Goal: Navigation & Orientation: Find specific page/section

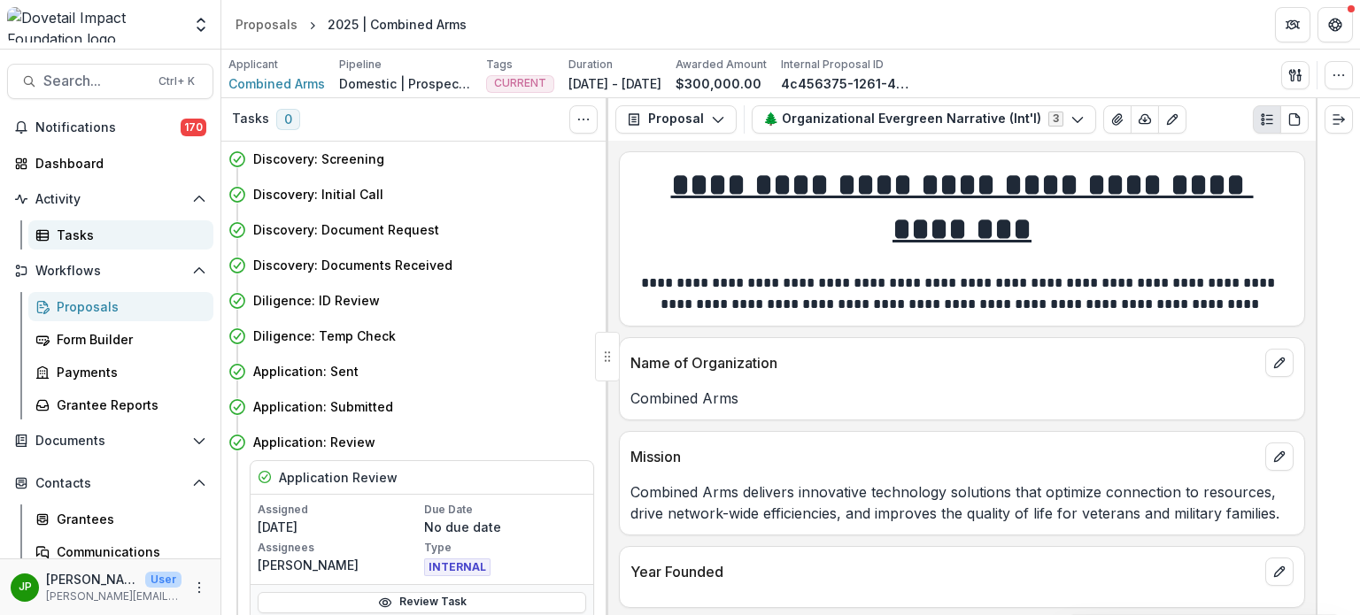
scroll to position [1890, 0]
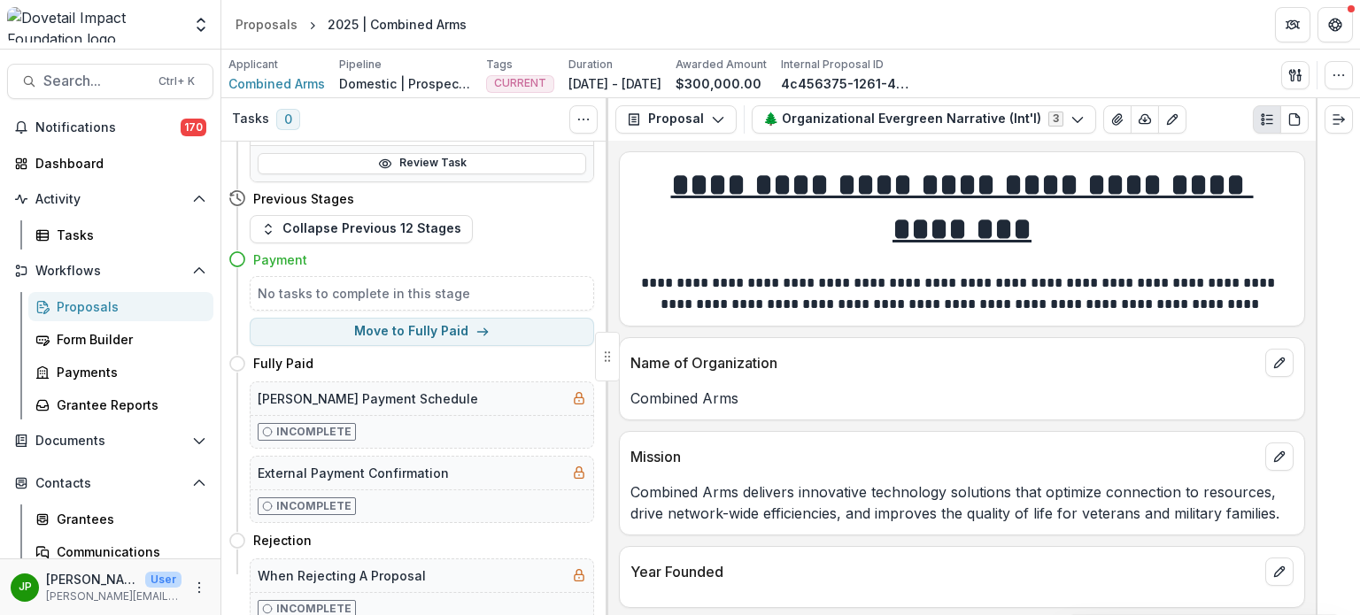
click at [111, 310] on div "Proposals" at bounding box center [128, 307] width 143 height 19
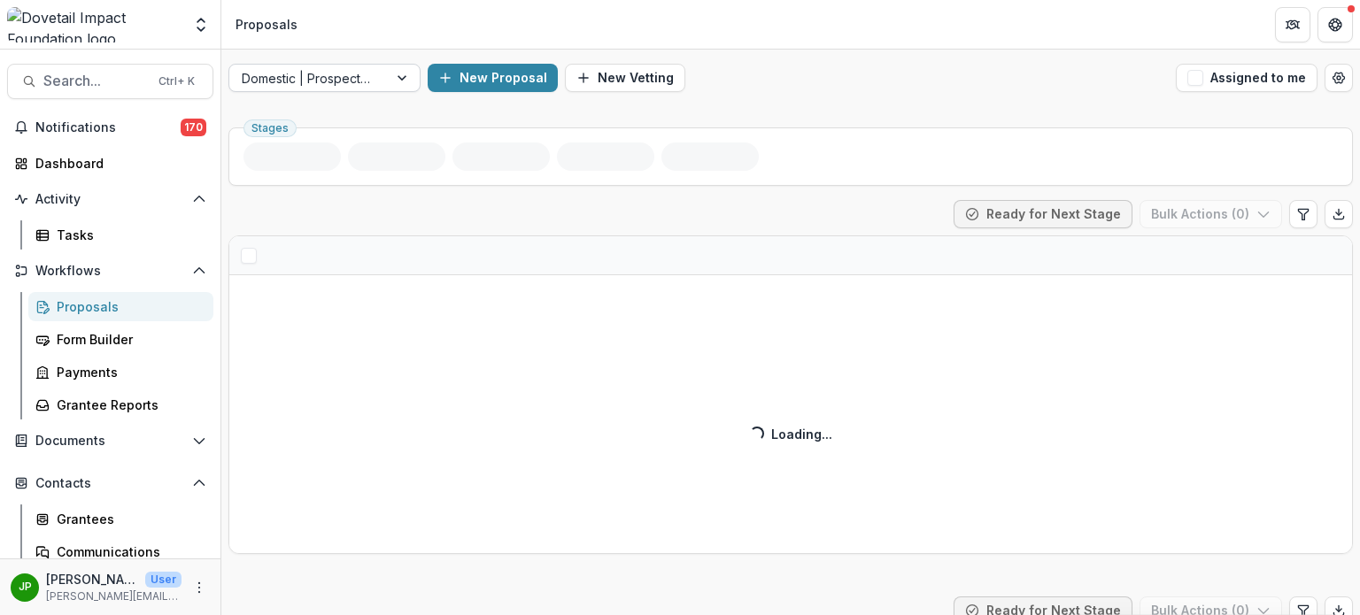
click at [397, 72] on div at bounding box center [404, 78] width 32 height 27
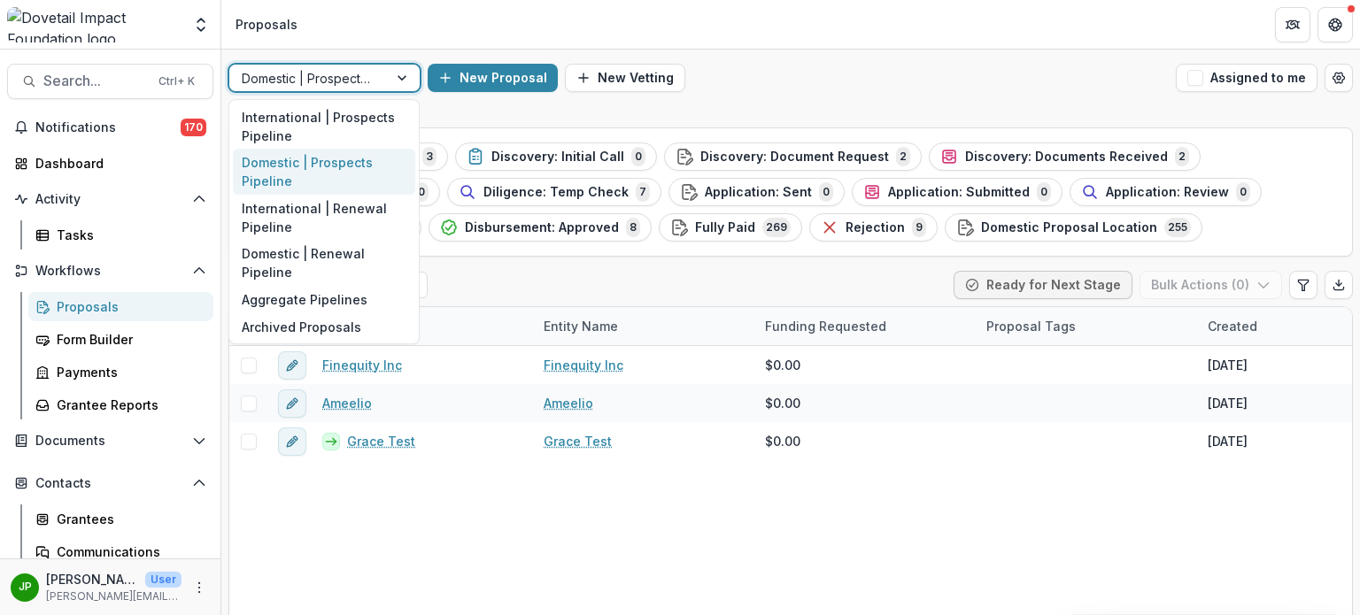
click at [746, 49] on div "Team Settings Admin Settings Proposals" at bounding box center [680, 25] width 1360 height 50
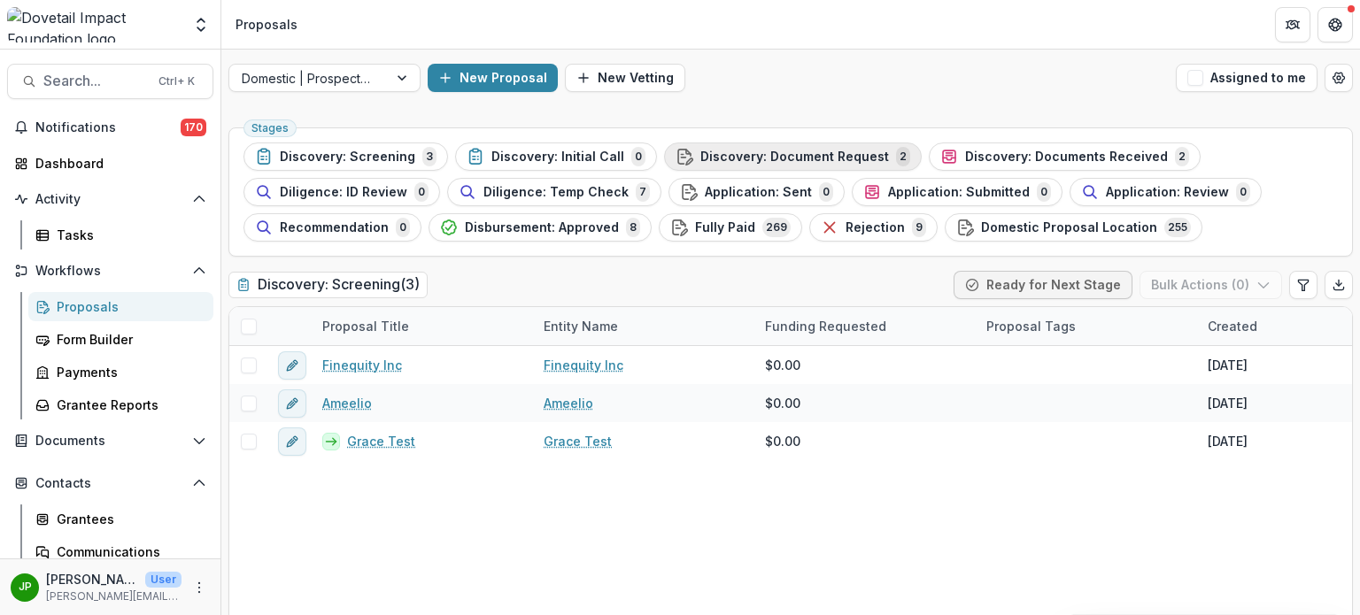
click at [745, 158] on span "Discovery: Document Request" at bounding box center [794, 157] width 189 height 15
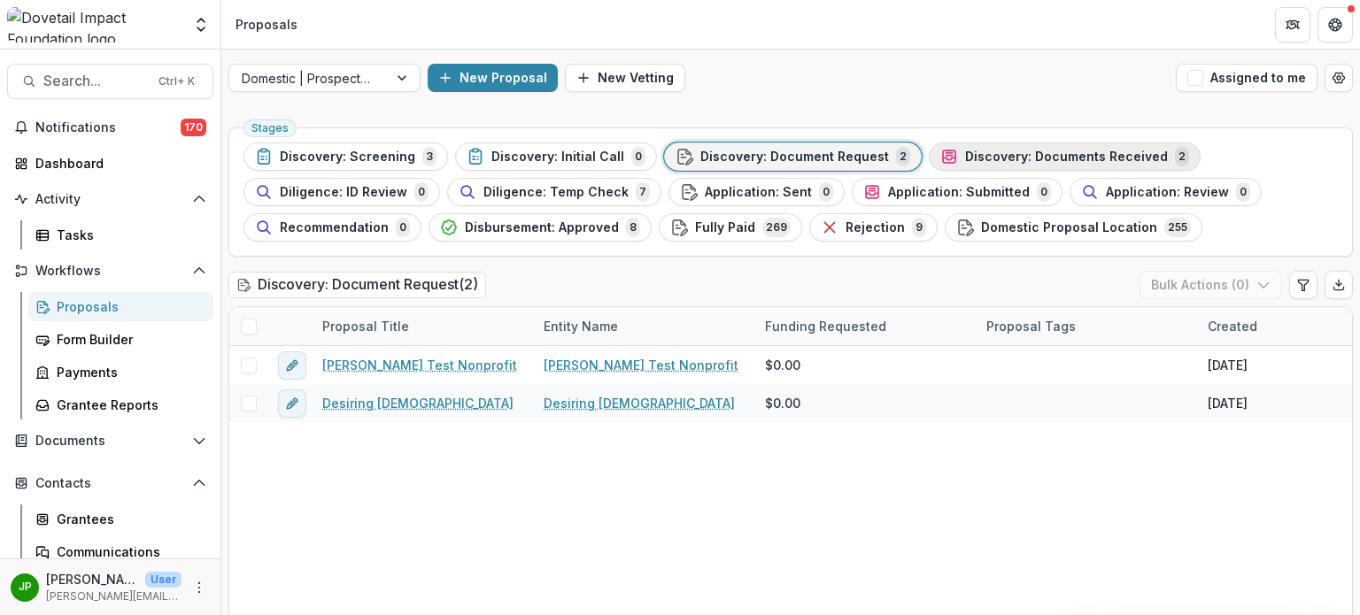
click at [994, 151] on span "Discovery: Documents Received" at bounding box center [1066, 157] width 203 height 15
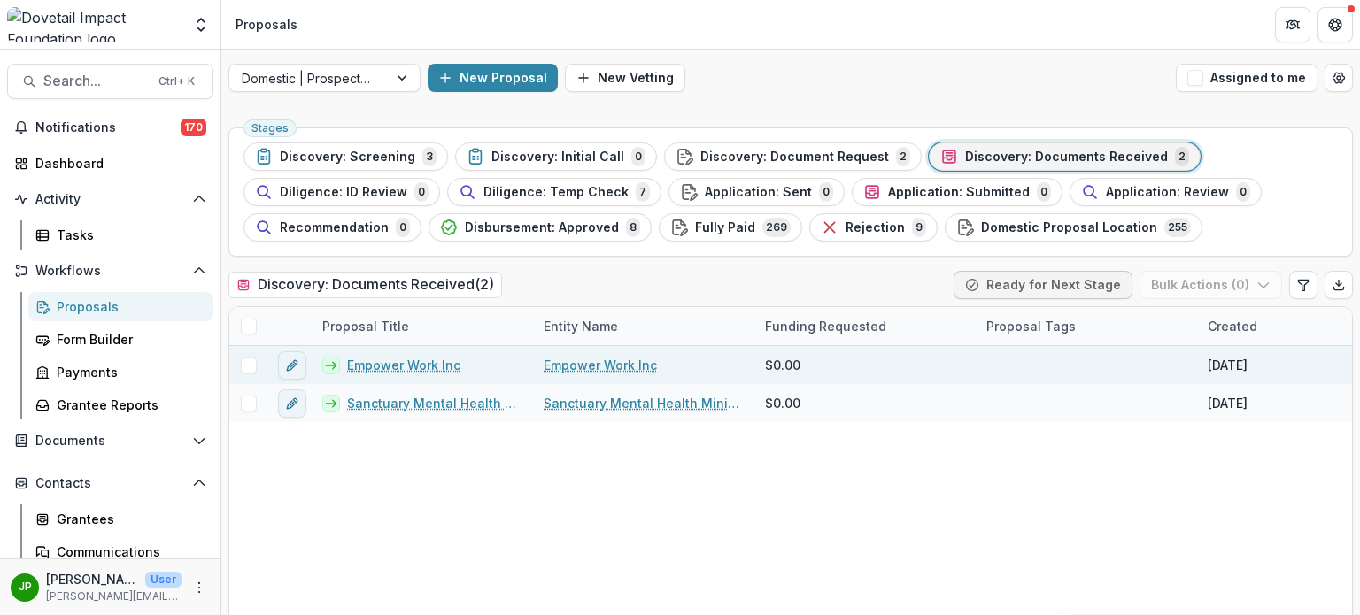
click at [431, 369] on link "Empower Work Inc" at bounding box center [403, 365] width 113 height 19
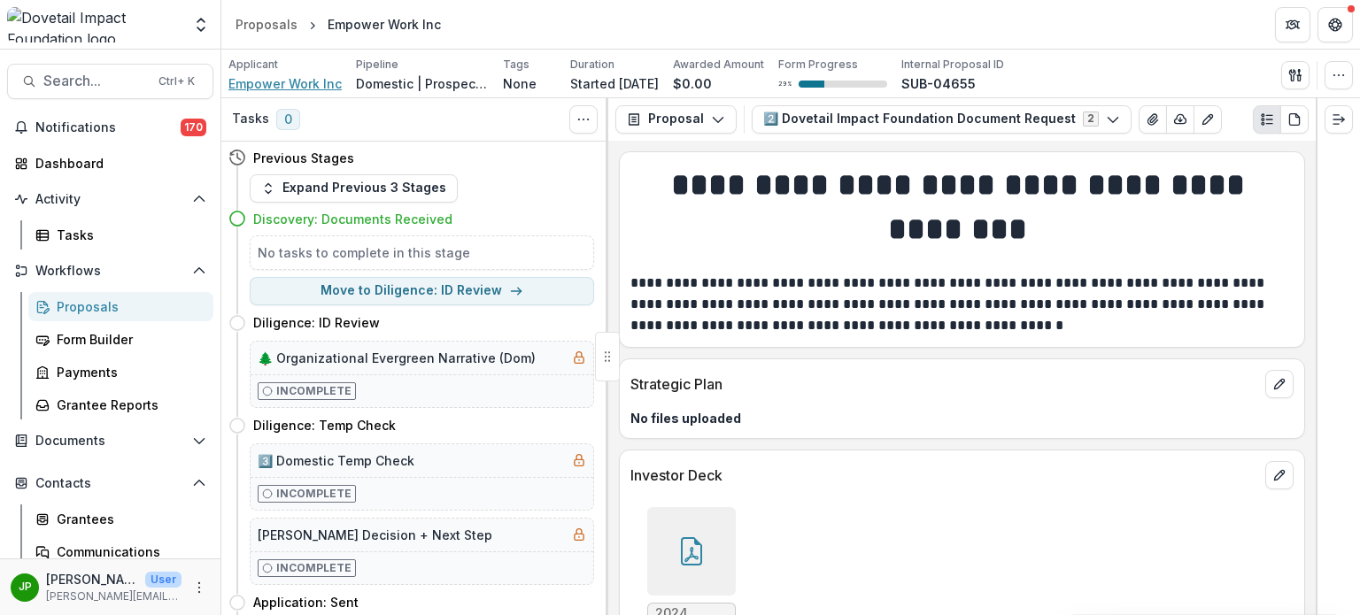
click at [263, 75] on span "Empower Work Inc" at bounding box center [284, 83] width 113 height 19
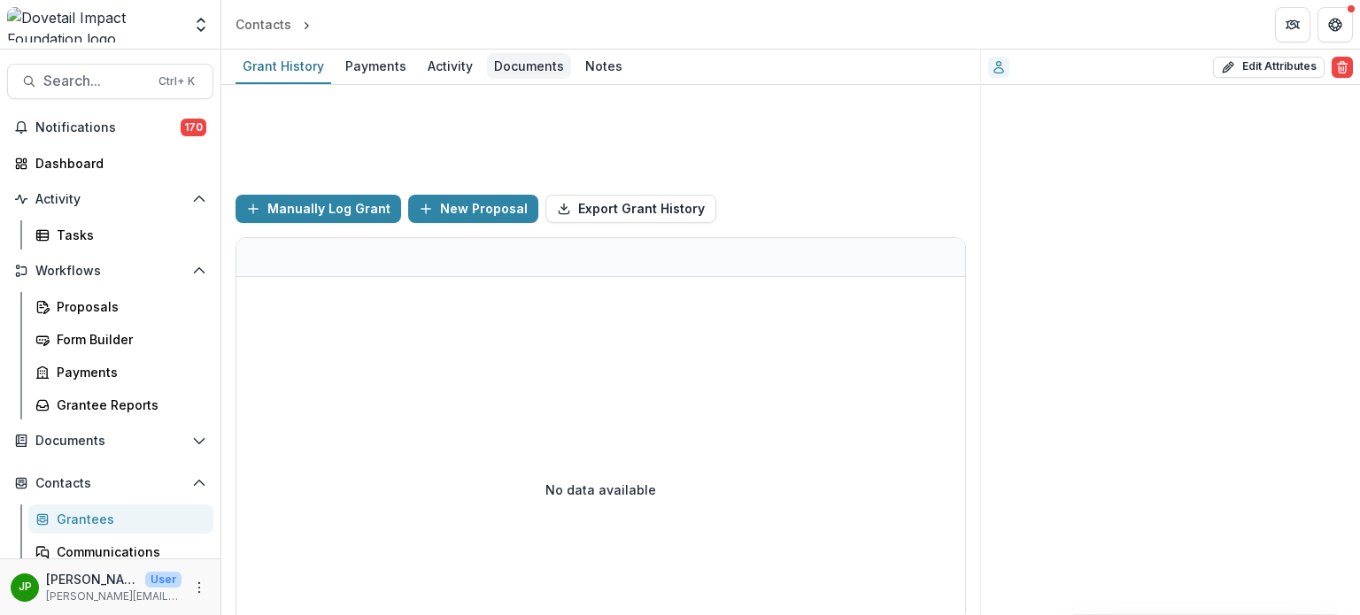
click at [517, 66] on div "Documents" at bounding box center [529, 66] width 84 height 26
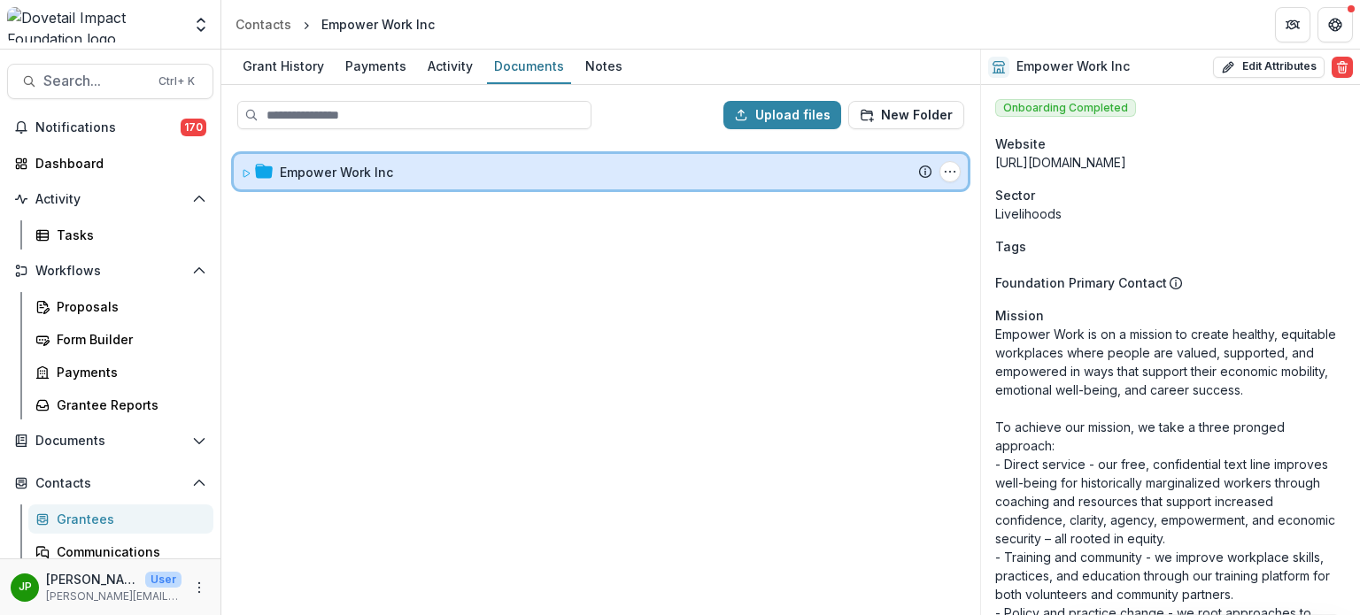
click at [248, 177] on span at bounding box center [246, 172] width 11 height 19
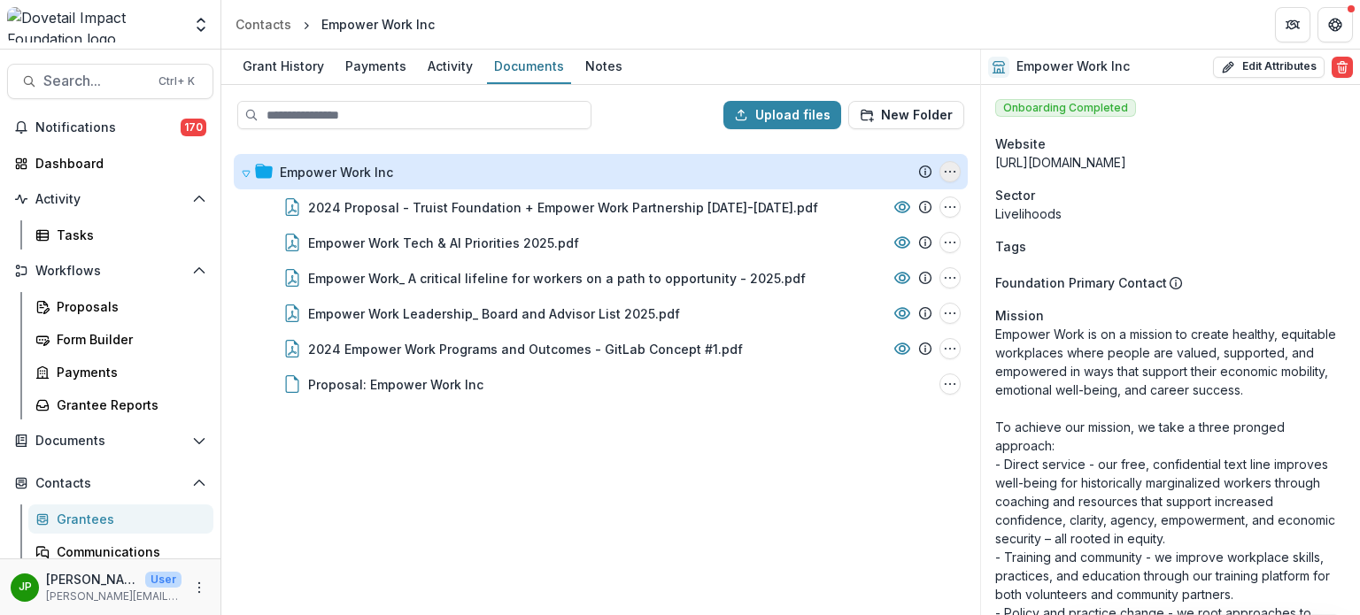
click at [952, 170] on icon "Empower Work Inc Options" at bounding box center [950, 172] width 14 height 14
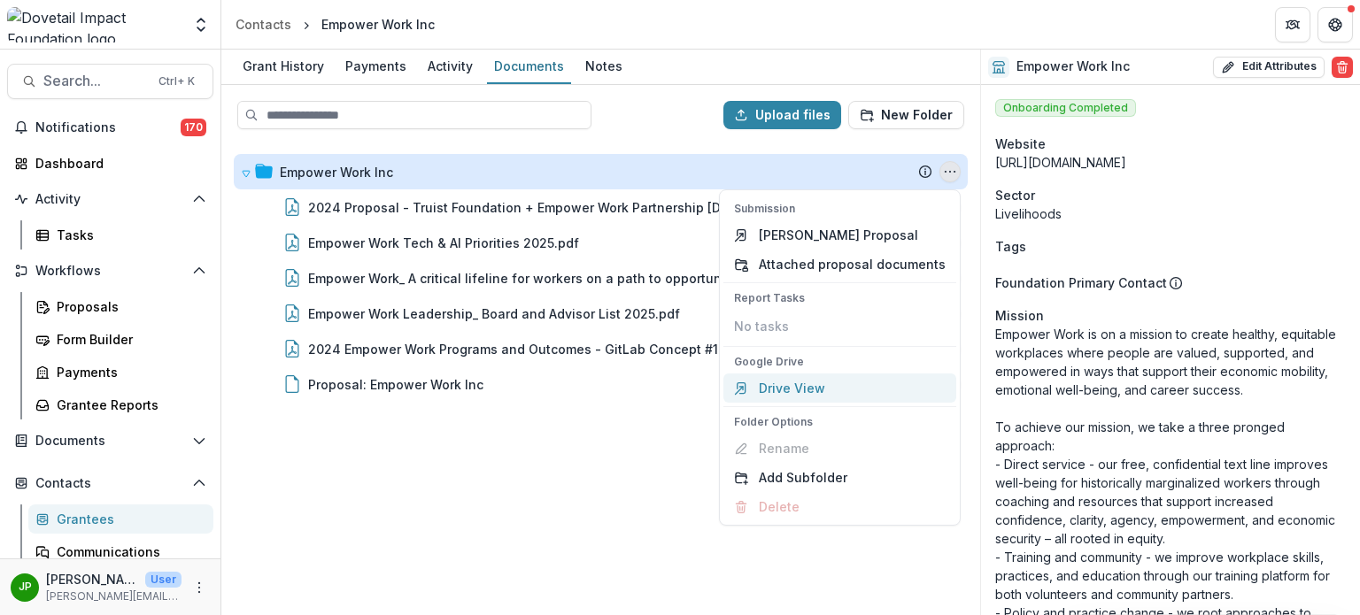
click at [808, 395] on link "Drive View" at bounding box center [839, 388] width 233 height 29
